Goal: Information Seeking & Learning: Learn about a topic

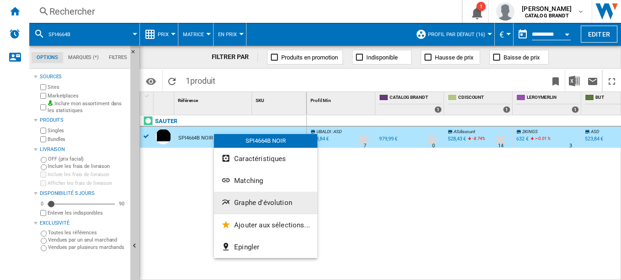
click at [258, 198] on button "Graphe d'évolution" at bounding box center [265, 203] width 103 height 22
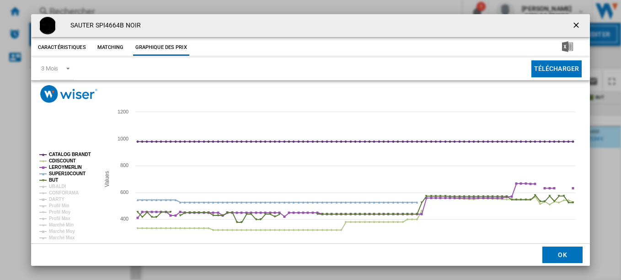
click at [44, 181] on rect "Product popup" at bounding box center [66, 196] width 60 height 95
click at [41, 177] on rect "Product popup" at bounding box center [66, 196] width 60 height 95
click at [43, 171] on rect "Product popup" at bounding box center [66, 196] width 60 height 95
click at [49, 169] on tspan "LEROYMERLIN" at bounding box center [65, 167] width 33 height 5
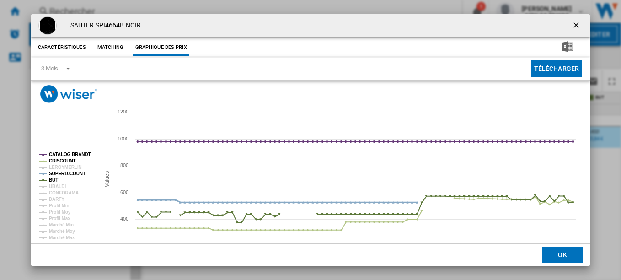
click at [49, 174] on tspan "SUPER10COUNT" at bounding box center [67, 173] width 37 height 5
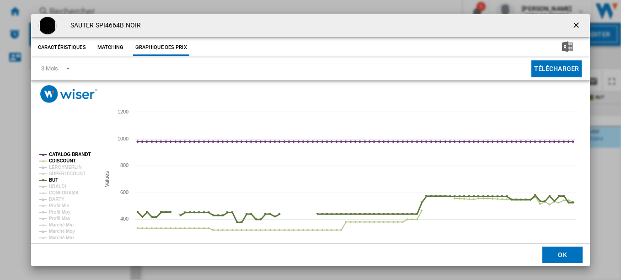
click at [52, 181] on tspan "BUT" at bounding box center [53, 179] width 9 height 5
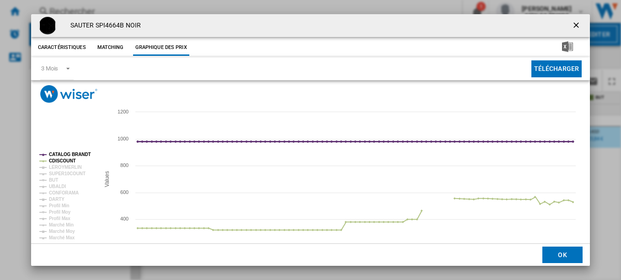
click at [63, 152] on tspan "CATALOG BRANDT" at bounding box center [70, 154] width 42 height 5
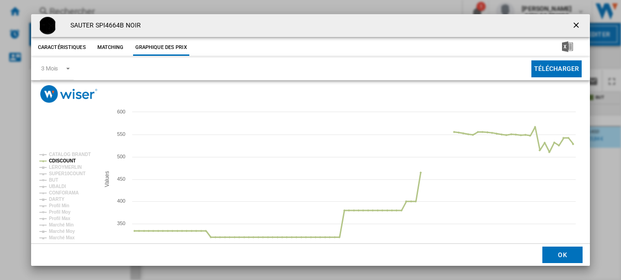
click at [55, 161] on tspan "CDISCOUNT" at bounding box center [62, 160] width 27 height 5
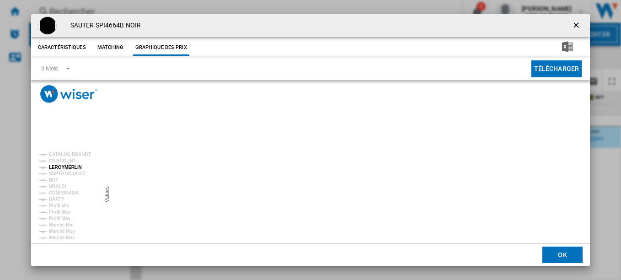
click at [58, 168] on tspan "LEROYMERLIN" at bounding box center [65, 167] width 33 height 5
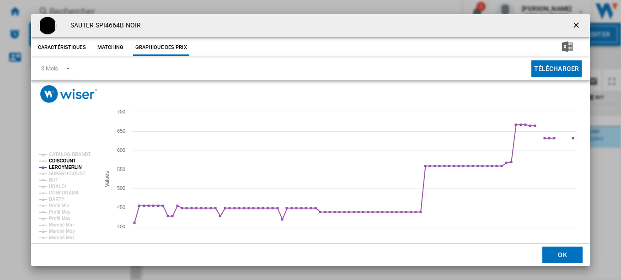
click at [64, 162] on tspan "CDISCOUNT" at bounding box center [62, 160] width 27 height 5
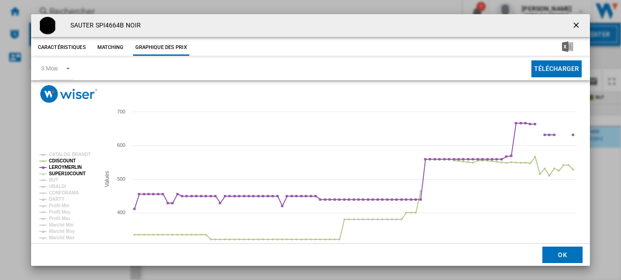
click at [61, 172] on tspan "SUPER10COUNT" at bounding box center [67, 173] width 37 height 5
click at [51, 181] on tspan "BUT" at bounding box center [53, 179] width 9 height 5
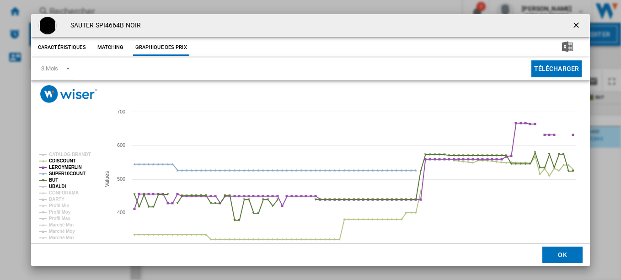
click at [55, 187] on tspan "UBALDI" at bounding box center [57, 186] width 17 height 5
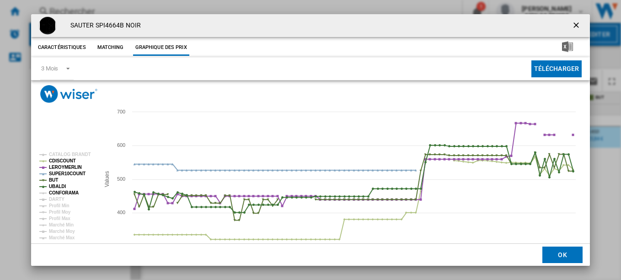
click at [58, 191] on tspan "CONFORAMA" at bounding box center [64, 192] width 30 height 5
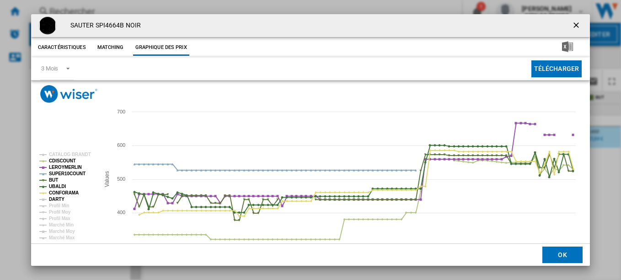
click at [56, 197] on tspan "DARTY" at bounding box center [57, 199] width 16 height 5
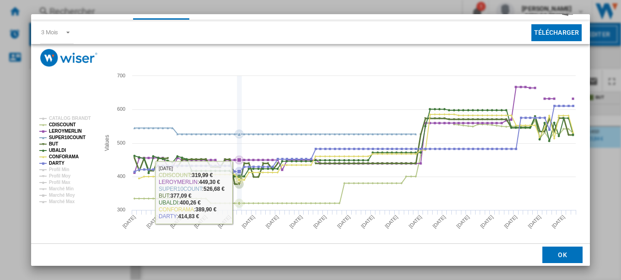
scroll to position [37, 0]
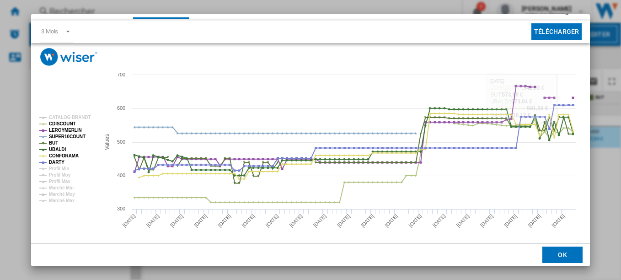
click at [602, 129] on div "[PERSON_NAME] SPI4664B NOIR Caractéristiques Matching Graphique des prix price …" at bounding box center [310, 140] width 621 height 280
click at [602, 130] on div "[PERSON_NAME] SPI4664B NOIR Caractéristiques Matching Graphique des prix price …" at bounding box center [310, 140] width 621 height 280
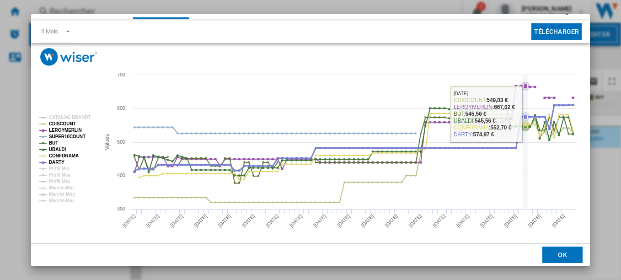
scroll to position [0, 0]
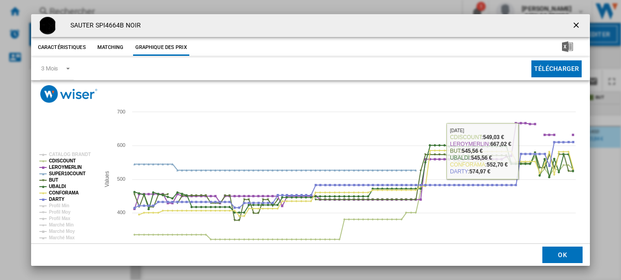
click at [573, 22] on ng-md-icon "getI18NText('BUTTONS.CLOSE_DIALOG')" at bounding box center [577, 26] width 11 height 11
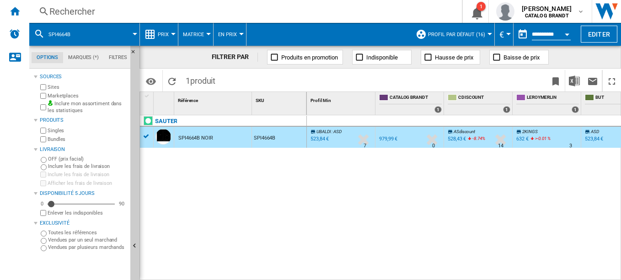
click at [134, 8] on div "Rechercher" at bounding box center [243, 11] width 389 height 13
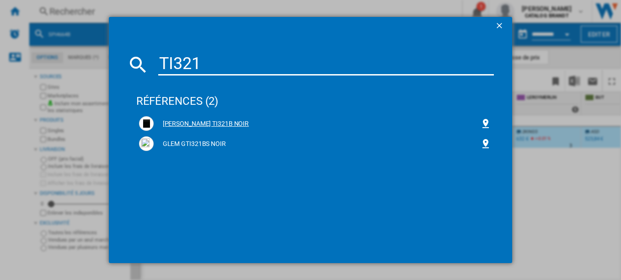
type input "TI321"
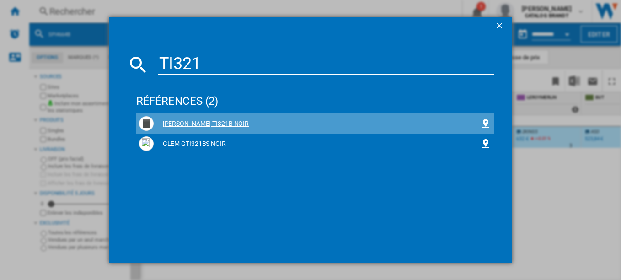
click at [201, 124] on div "[PERSON_NAME] TI321B NOIR" at bounding box center [317, 123] width 327 height 9
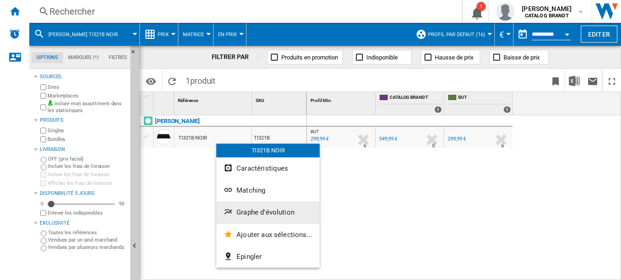
click at [247, 209] on span "Graphe d'évolution" at bounding box center [265, 212] width 58 height 8
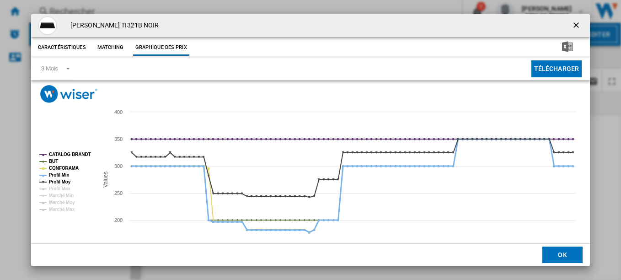
click at [44, 176] on icon "Product popup" at bounding box center [43, 175] width 2 height 2
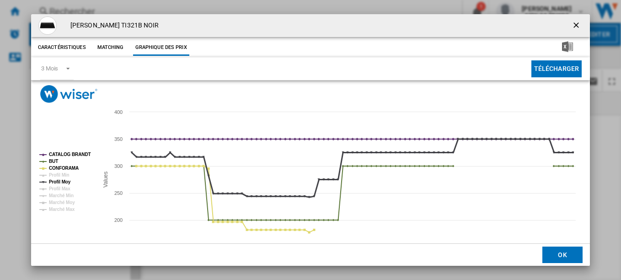
click at [54, 180] on tspan "Profil Moy" at bounding box center [60, 181] width 22 height 5
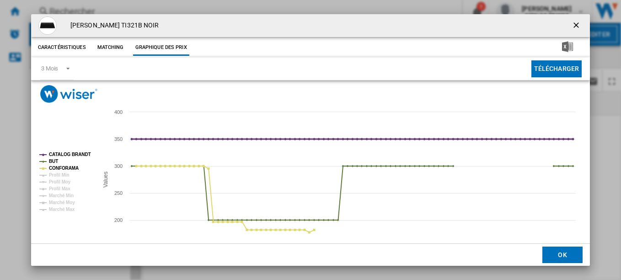
click at [81, 153] on tspan "CATALOG BRANDT" at bounding box center [70, 154] width 42 height 5
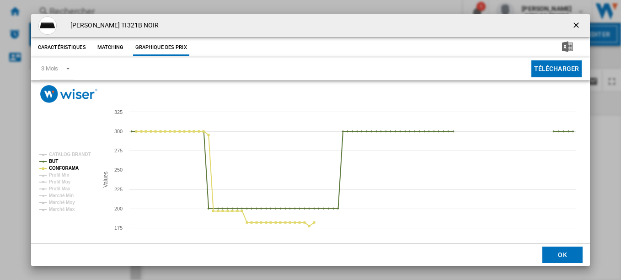
click at [573, 26] on ng-md-icon "getI18NText('BUTTONS.CLOSE_DIALOG')" at bounding box center [577, 26] width 11 height 11
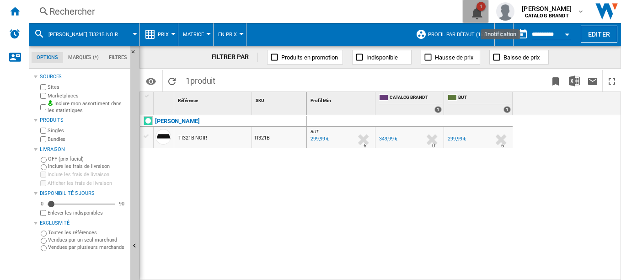
click at [479, 9] on ng-md-icon "1\a notification" at bounding box center [475, 11] width 11 height 11
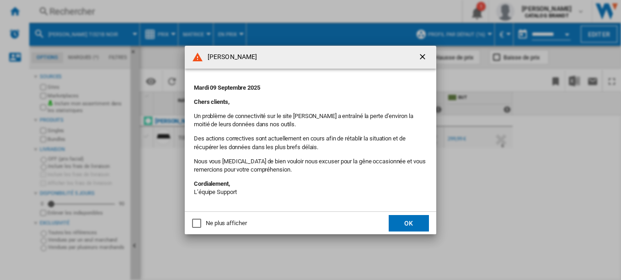
click at [216, 219] on md-checkbox "Ne plus afficher" at bounding box center [219, 223] width 54 height 9
click at [410, 223] on button "OK" at bounding box center [409, 223] width 40 height 16
